Goal: Check status: Check status

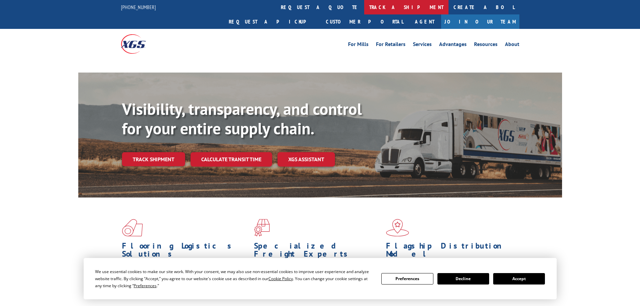
click at [364, 1] on link "track a shipment" at bounding box center [406, 7] width 84 height 14
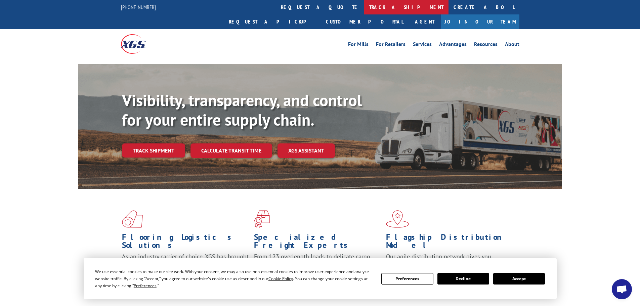
click at [364, 9] on link "track a shipment" at bounding box center [406, 7] width 84 height 14
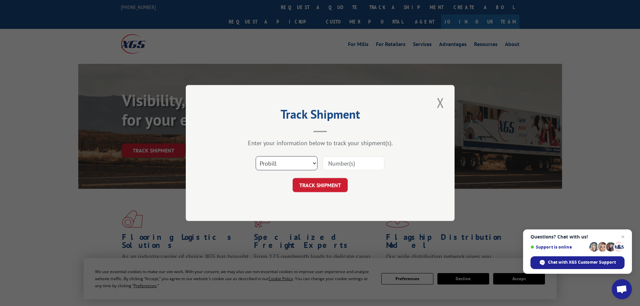
drag, startPoint x: 297, startPoint y: 158, endPoint x: 297, endPoint y: 163, distance: 4.7
click at [297, 160] on select "Select category... Probill BOL PO" at bounding box center [287, 163] width 62 height 14
select select "po"
click at [256, 156] on select "Select category... Probill BOL PO" at bounding box center [287, 163] width 62 height 14
click at [329, 165] on input at bounding box center [353, 163] width 62 height 14
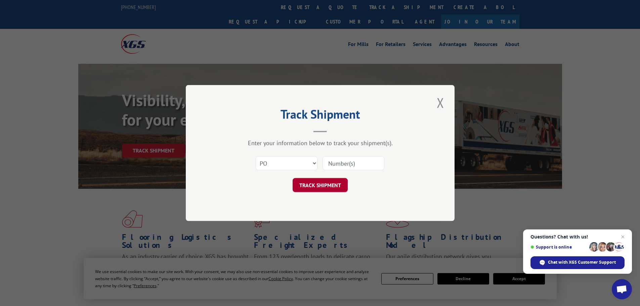
paste input "23501465"
type input "23501465"
click at [327, 183] on button "TRACK SHIPMENT" at bounding box center [319, 185] width 55 height 14
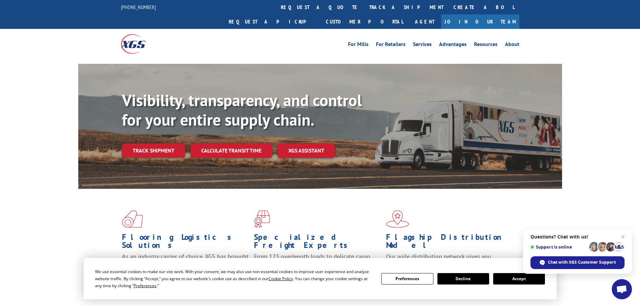
drag, startPoint x: 295, startPoint y: 3, endPoint x: 298, endPoint y: 17, distance: 13.6
click at [364, 4] on link "track a shipment" at bounding box center [406, 7] width 84 height 14
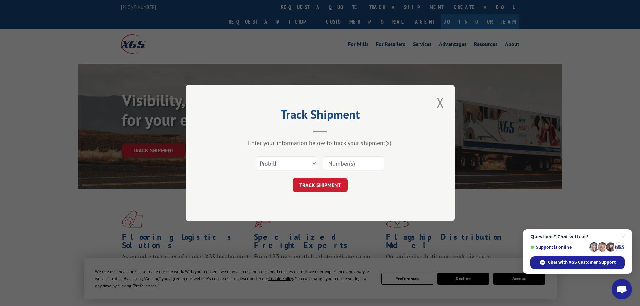
click at [337, 171] on div "Select category... Probill BOL PO" at bounding box center [319, 163] width 201 height 22
click at [331, 164] on input at bounding box center [353, 163] width 62 height 14
paste input "691096994"
click at [330, 164] on input "691096994" at bounding box center [353, 163] width 62 height 14
drag, startPoint x: 368, startPoint y: 165, endPoint x: 302, endPoint y: 162, distance: 65.9
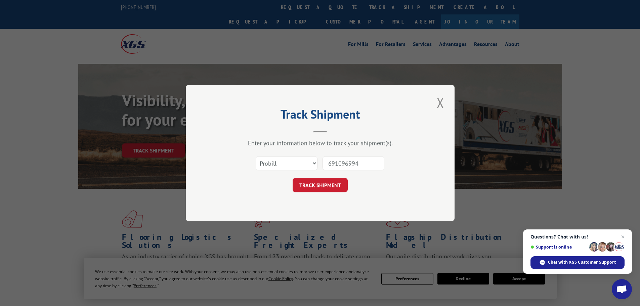
click at [302, 162] on div "Select category... Probill BOL PO 691096994" at bounding box center [319, 163] width 201 height 22
type input "691096994"
click at [319, 186] on button "TRACK SHIPMENT" at bounding box center [319, 185] width 55 height 14
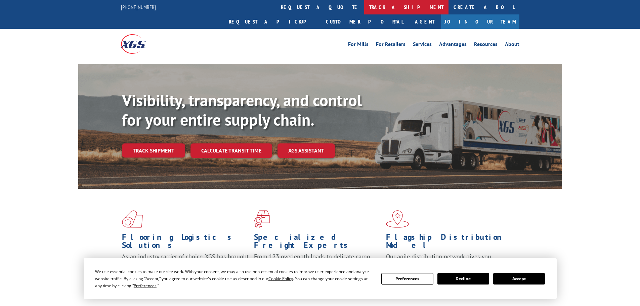
click at [364, 10] on link "track a shipment" at bounding box center [406, 7] width 84 height 14
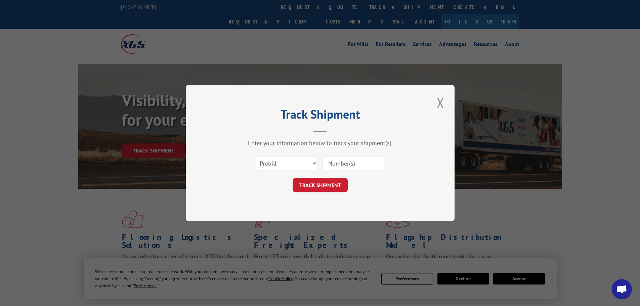
click at [283, 175] on form "Select category... Probill BOL PO TRACK SHIPMENT" at bounding box center [319, 172] width 201 height 40
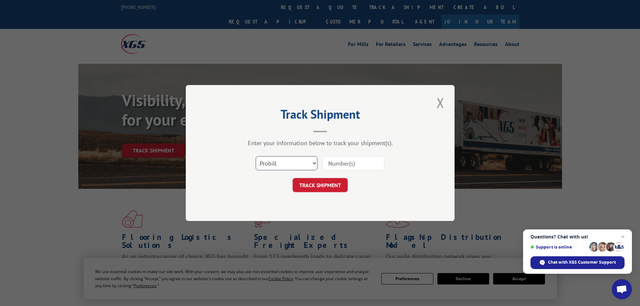
click at [283, 167] on select "Select category... Probill BOL PO" at bounding box center [287, 163] width 62 height 14
select select "po"
click at [256, 156] on select "Select category... Probill BOL PO" at bounding box center [287, 163] width 62 height 14
click at [335, 164] on input at bounding box center [353, 163] width 62 height 14
type input "23501431"
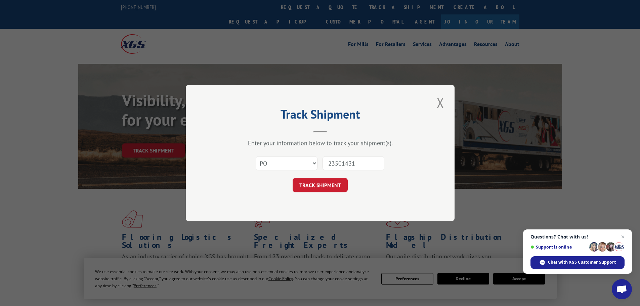
click at [292, 178] on button "TRACK SHIPMENT" at bounding box center [319, 185] width 55 height 14
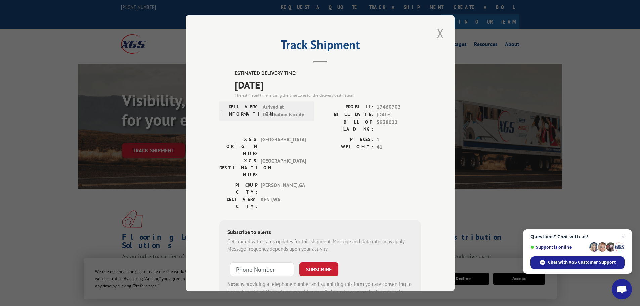
drag, startPoint x: 439, startPoint y: 33, endPoint x: 325, endPoint y: 1, distance: 118.6
click at [438, 32] on button "Close modal" at bounding box center [440, 33] width 11 height 18
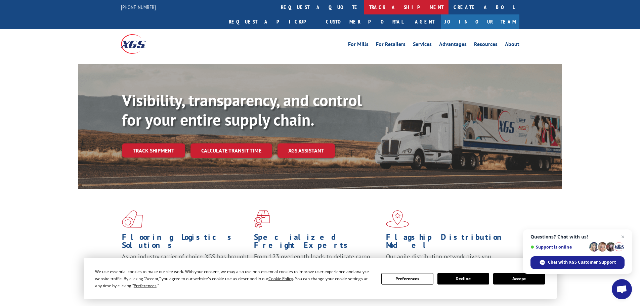
drag, startPoint x: 293, startPoint y: 6, endPoint x: 283, endPoint y: 76, distance: 70.0
click at [364, 6] on link "track a shipment" at bounding box center [406, 7] width 84 height 14
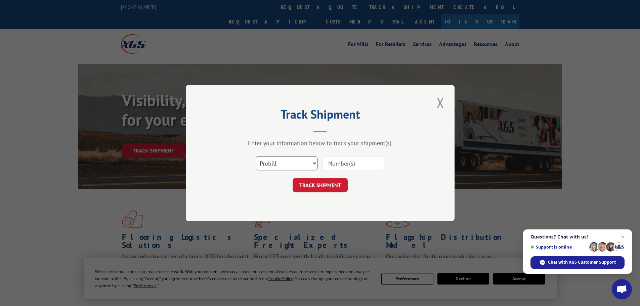
drag, startPoint x: 276, startPoint y: 162, endPoint x: 279, endPoint y: 173, distance: 12.1
click at [279, 173] on div "Select category... Probill BOL PO" at bounding box center [319, 163] width 201 height 22
select select "po"
click at [256, 156] on select "Select category... Probill BOL PO" at bounding box center [287, 163] width 62 height 14
click at [337, 164] on input at bounding box center [353, 163] width 62 height 14
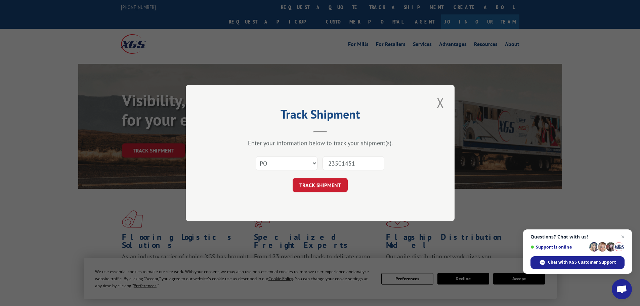
type input "23501451"
click at [292, 178] on button "TRACK SHIPMENT" at bounding box center [319, 185] width 55 height 14
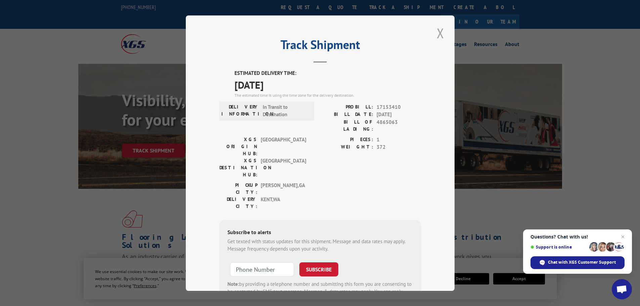
drag, startPoint x: 443, startPoint y: 34, endPoint x: 439, endPoint y: 34, distance: 4.0
click at [442, 34] on button "Close modal" at bounding box center [440, 33] width 11 height 18
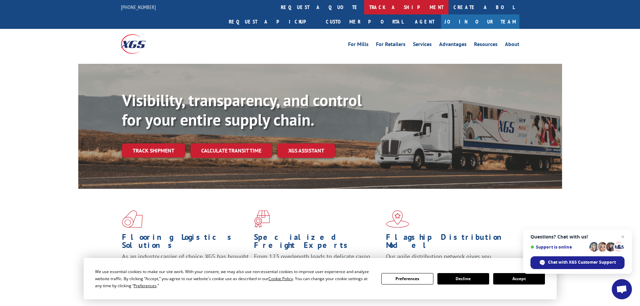
click at [364, 4] on link "track a shipment" at bounding box center [406, 7] width 84 height 14
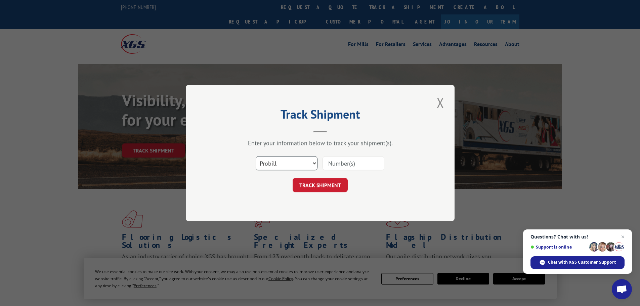
drag, startPoint x: 287, startPoint y: 163, endPoint x: 287, endPoint y: 169, distance: 6.7
click at [287, 165] on select "Select category... Probill BOL PO" at bounding box center [287, 163] width 62 height 14
select select "po"
click at [256, 156] on select "Select category... Probill BOL PO" at bounding box center [287, 163] width 62 height 14
click at [345, 162] on input at bounding box center [353, 163] width 62 height 14
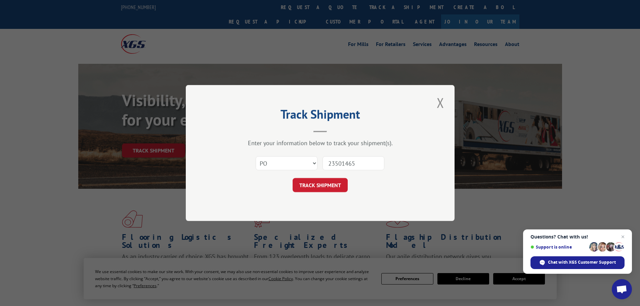
type input "23501465"
click at [292, 178] on button "TRACK SHIPMENT" at bounding box center [319, 185] width 55 height 14
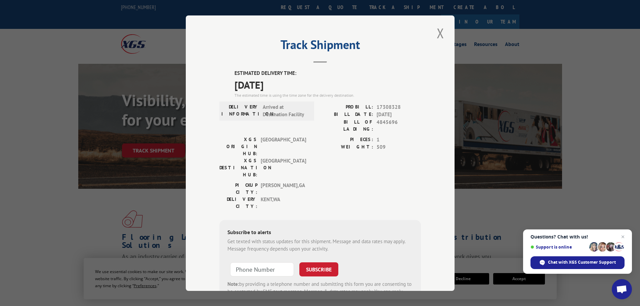
drag, startPoint x: 438, startPoint y: 35, endPoint x: 329, endPoint y: 15, distance: 110.5
click at [419, 29] on div "Track Shipment ESTIMATED DELIVERY TIME: 08/12/2025 The estimated time is using …" at bounding box center [320, 152] width 269 height 275
click at [442, 36] on button "Close modal" at bounding box center [440, 33] width 11 height 18
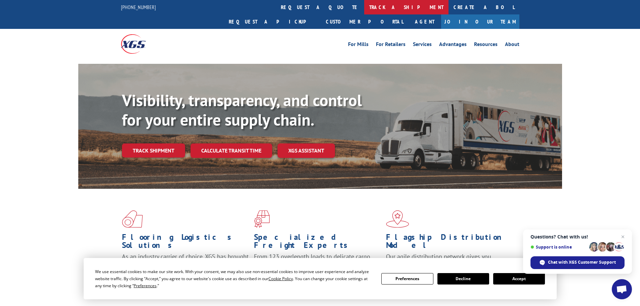
click at [364, 6] on link "track a shipment" at bounding box center [406, 7] width 84 height 14
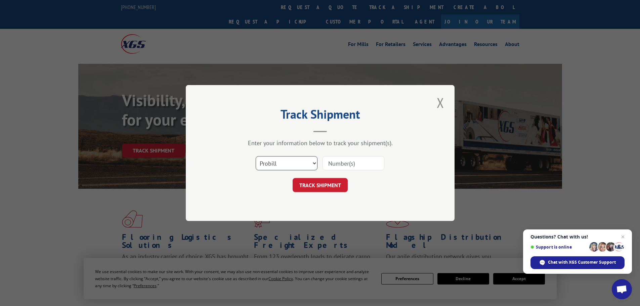
click at [277, 158] on select "Select category... Probill BOL PO" at bounding box center [287, 163] width 62 height 14
select select "po"
click at [256, 156] on select "Select category... Probill BOL PO" at bounding box center [287, 163] width 62 height 14
click at [339, 163] on input at bounding box center [353, 163] width 62 height 14
type input "235014647"
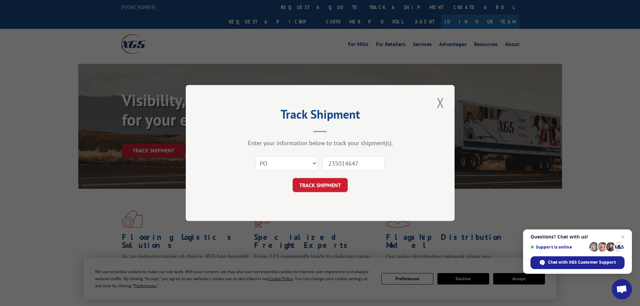
click button "TRACK SHIPMENT" at bounding box center [319, 185] width 55 height 14
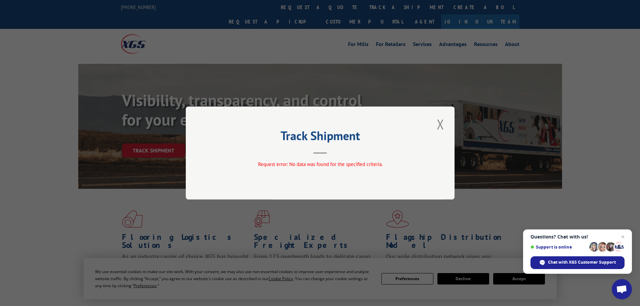
drag, startPoint x: 437, startPoint y: 120, endPoint x: 433, endPoint y: 118, distance: 4.3
click at [437, 121] on button "Close modal" at bounding box center [440, 124] width 11 height 18
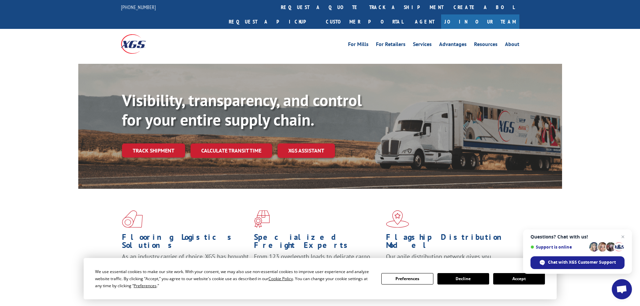
click at [364, 11] on link "track a shipment" at bounding box center [406, 7] width 84 height 14
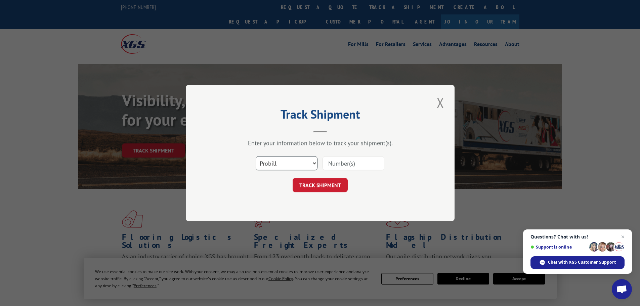
drag, startPoint x: 303, startPoint y: 164, endPoint x: 303, endPoint y: 168, distance: 4.4
click at [303, 164] on select "Select category... Probill BOL PO" at bounding box center [287, 163] width 62 height 14
select select "po"
click at [256, 156] on select "Select category... Probill BOL PO" at bounding box center [287, 163] width 62 height 14
click at [342, 166] on input at bounding box center [353, 163] width 62 height 14
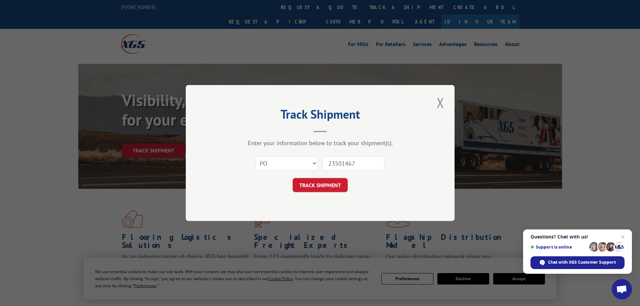
type input "23501467"
click at [292, 178] on button "TRACK SHIPMENT" at bounding box center [319, 185] width 55 height 14
